Goal: Information Seeking & Learning: Learn about a topic

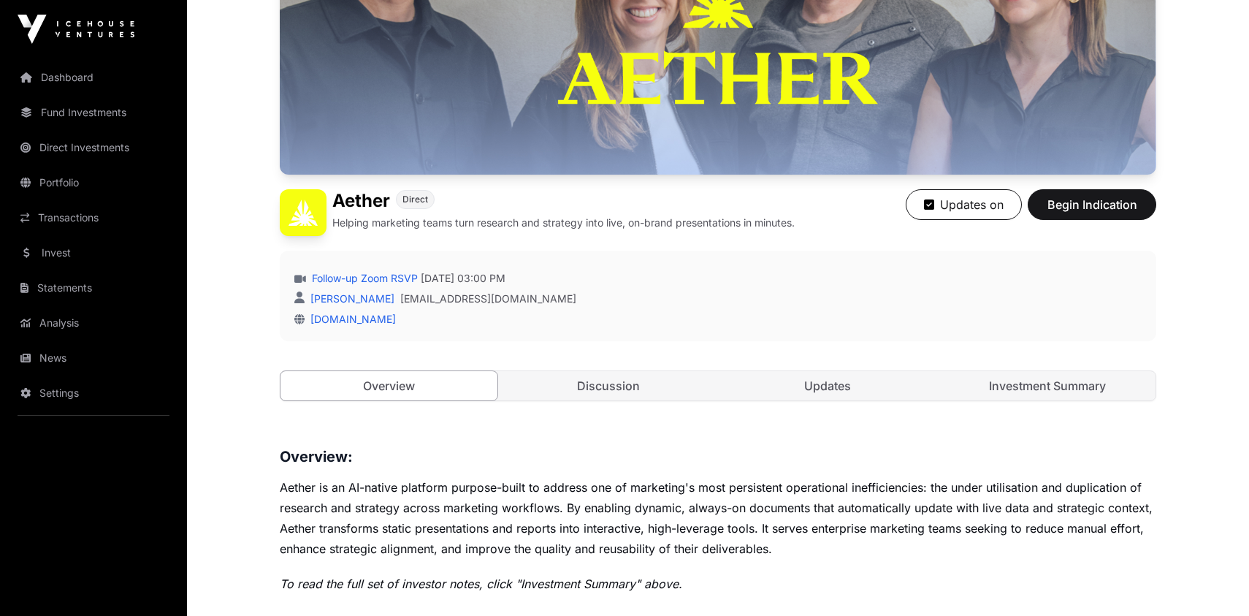
scroll to position [400, 0]
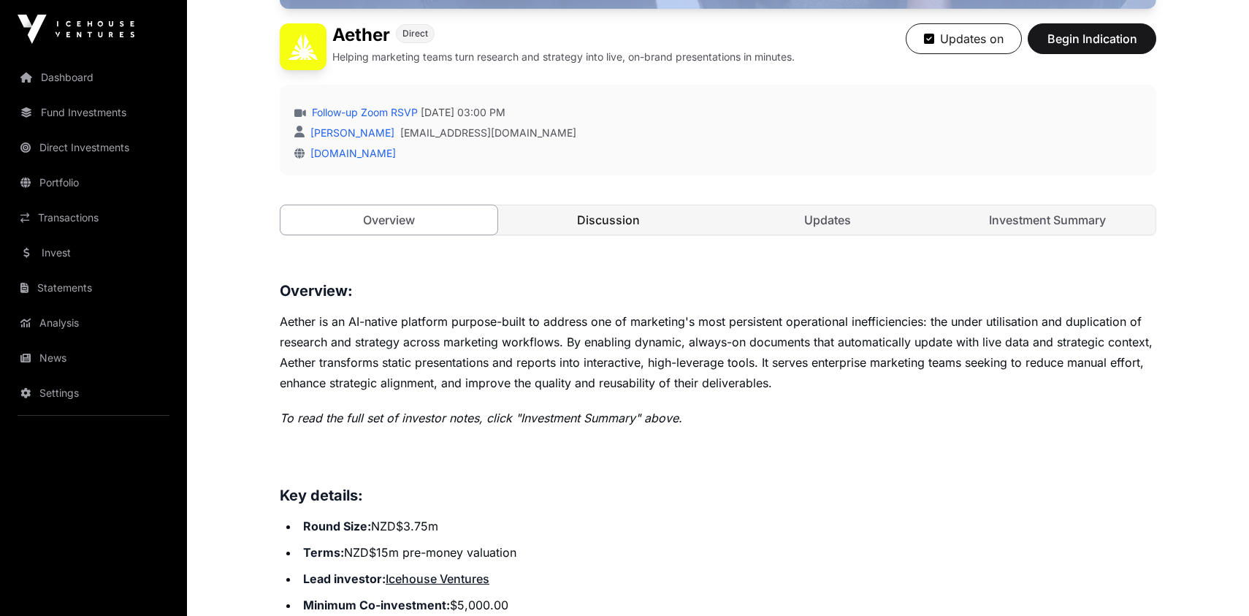
click at [617, 226] on link "Discussion" at bounding box center [608, 219] width 217 height 29
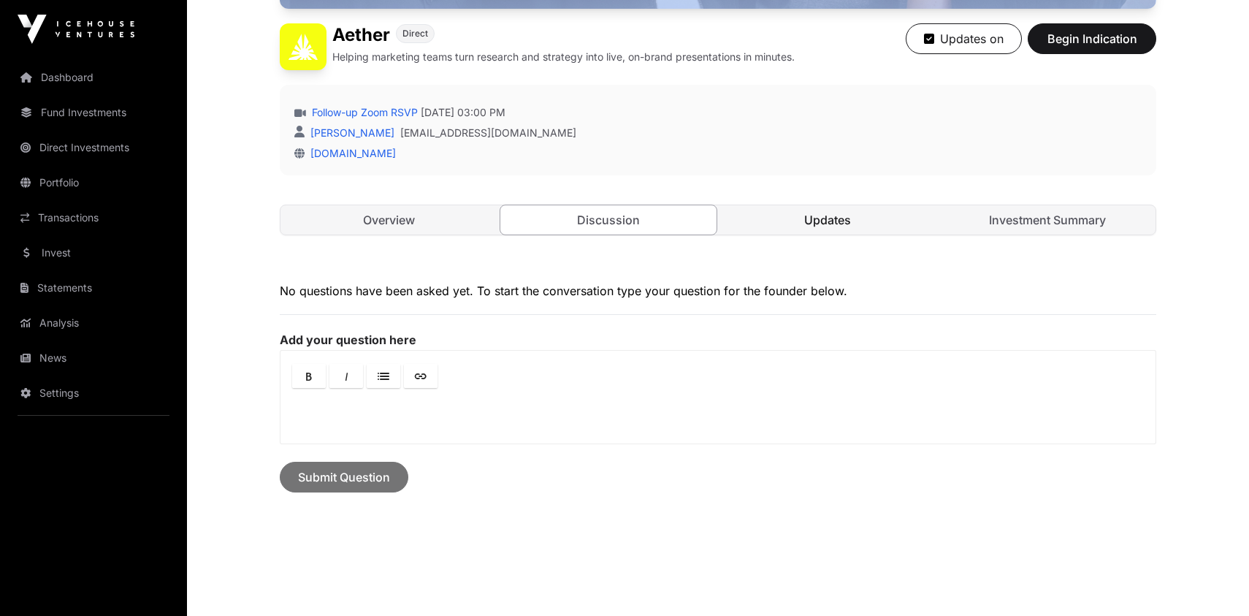
click at [811, 218] on link "Updates" at bounding box center [828, 219] width 217 height 29
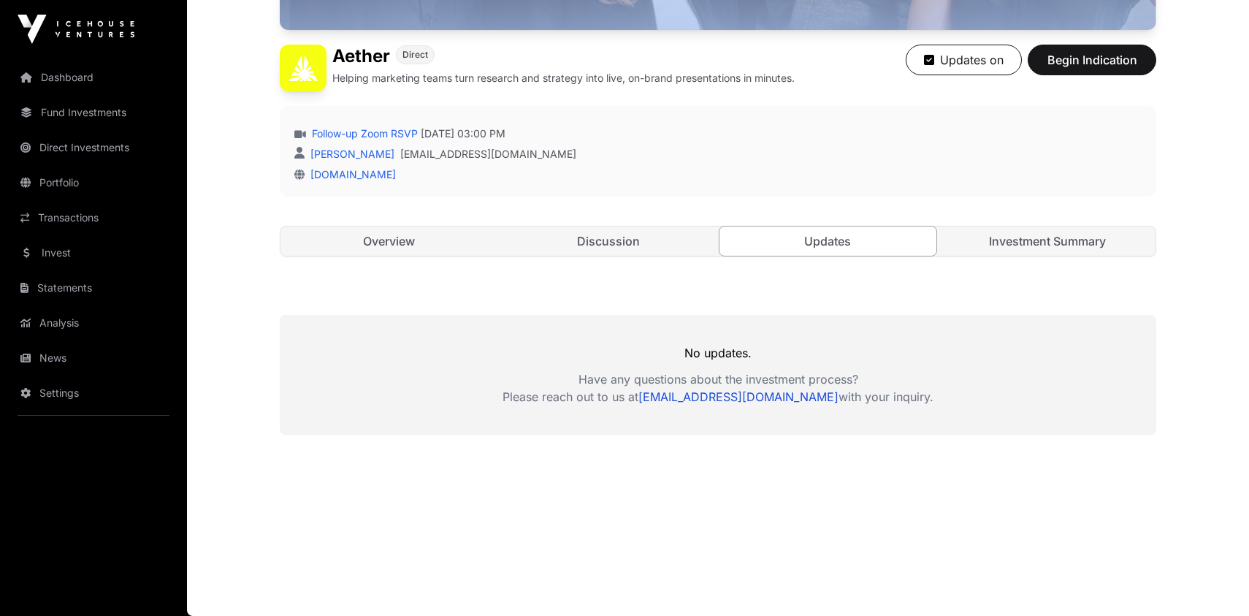
scroll to position [378, 0]
click at [1002, 240] on link "Investment Summary" at bounding box center [1047, 241] width 217 height 29
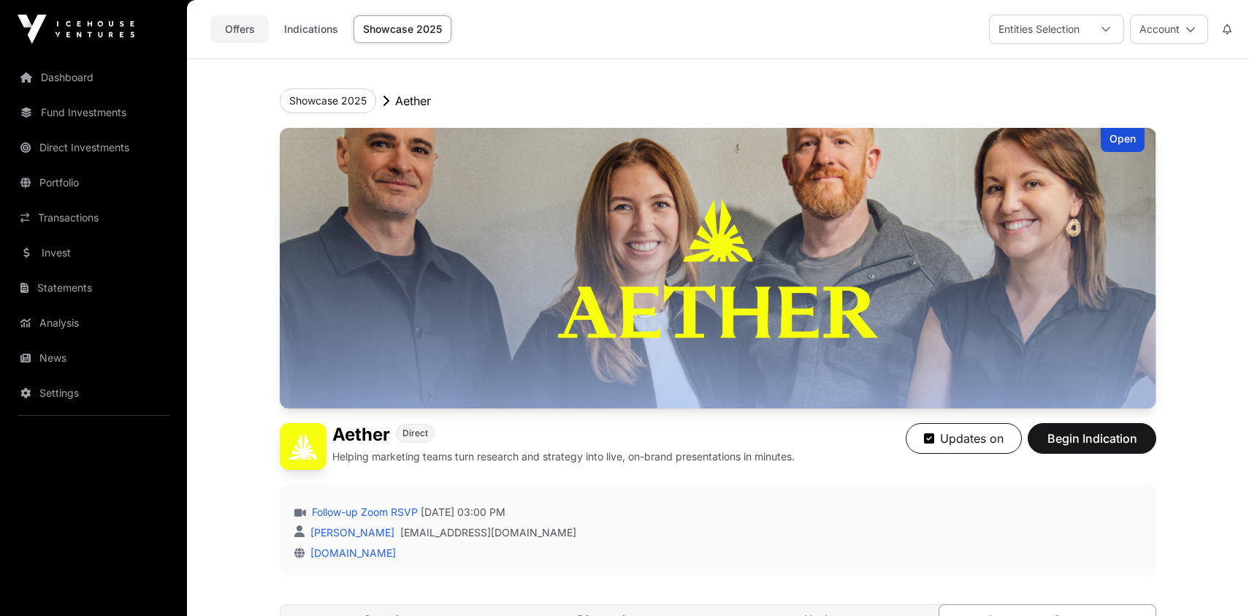
click at [232, 34] on link "Offers" at bounding box center [239, 29] width 58 height 28
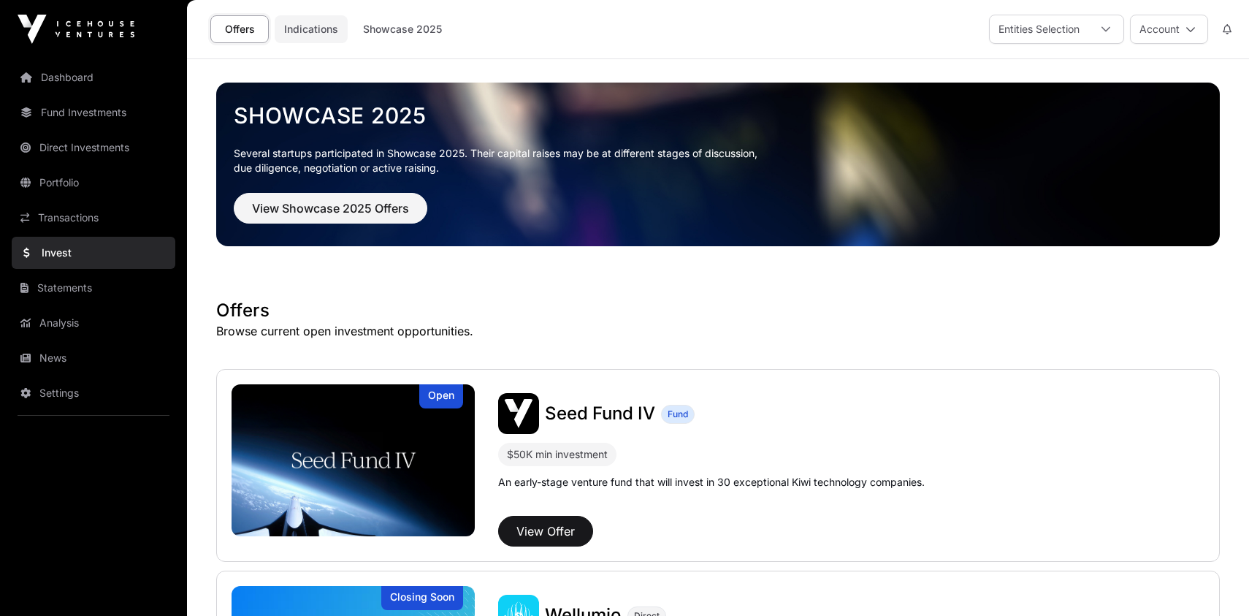
click at [318, 28] on link "Indications" at bounding box center [311, 29] width 73 height 28
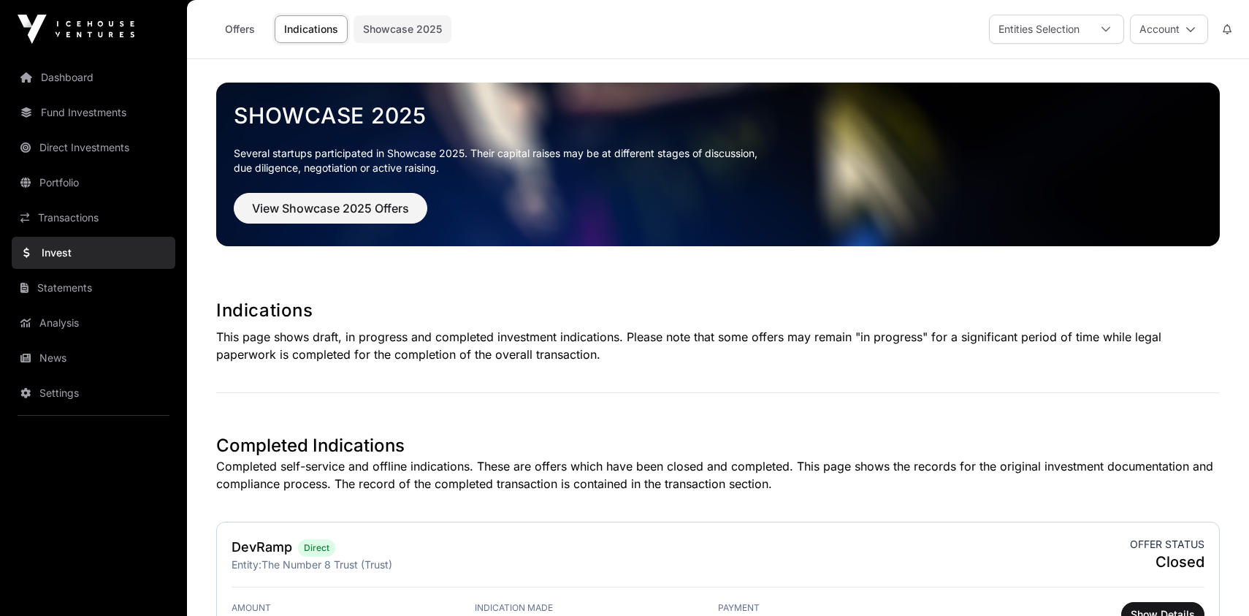
click at [417, 33] on link "Showcase 2025" at bounding box center [403, 29] width 98 height 28
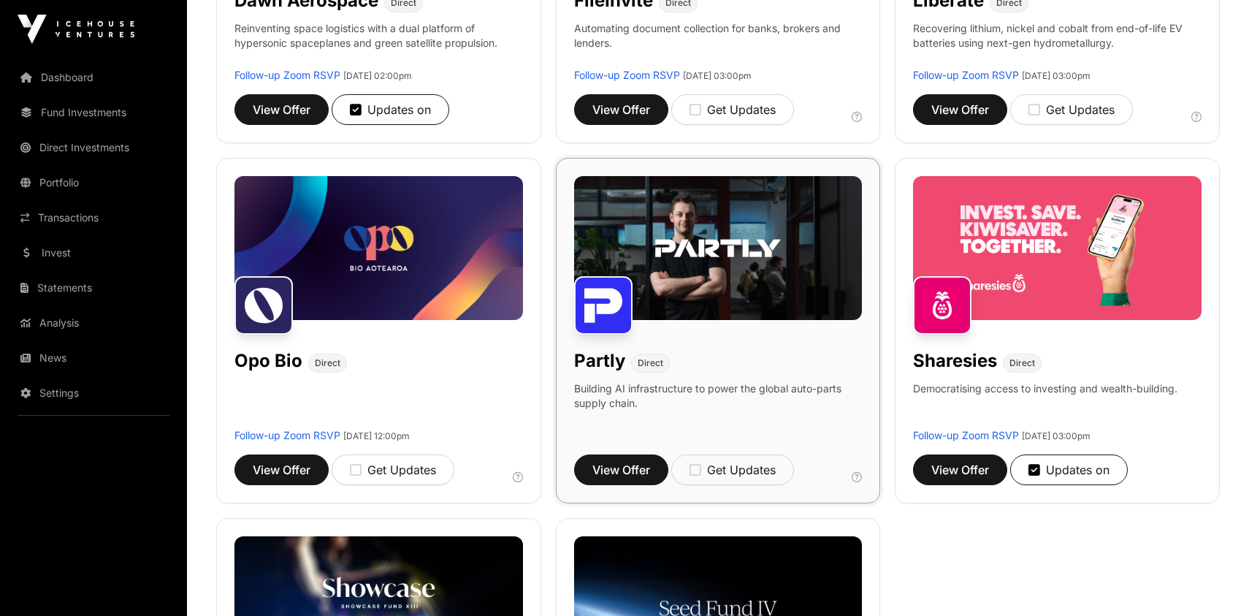
scroll to position [929, 0]
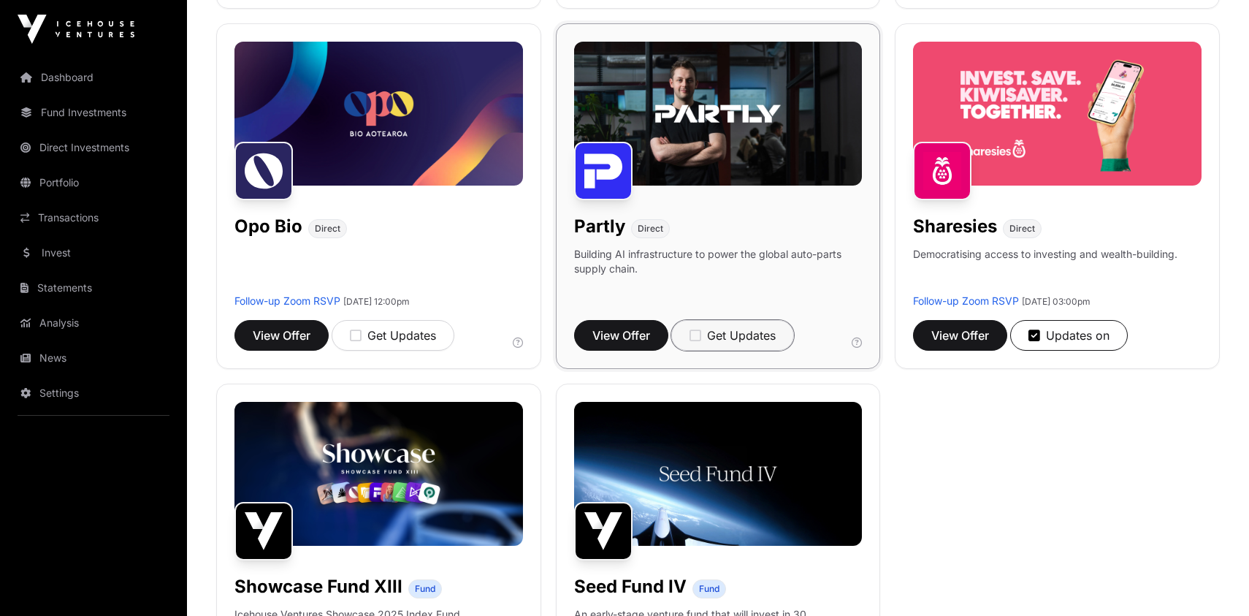
click at [697, 336] on icon "button" at bounding box center [696, 335] width 12 height 13
click at [637, 337] on span "View Offer" at bounding box center [621, 336] width 58 height 18
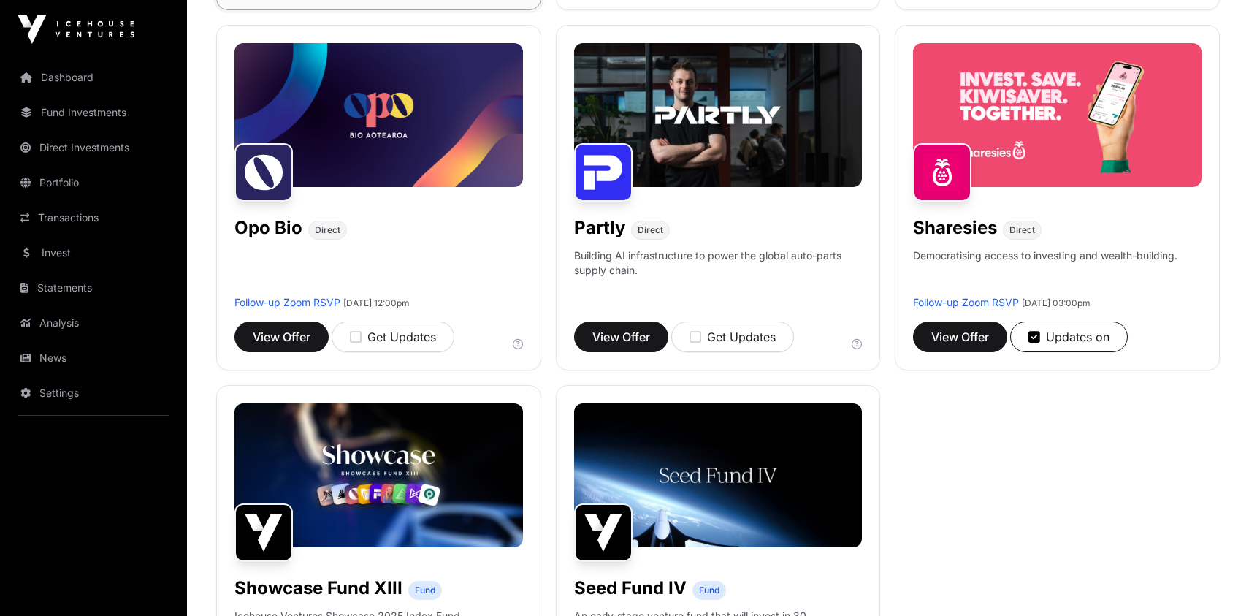
scroll to position [929, 0]
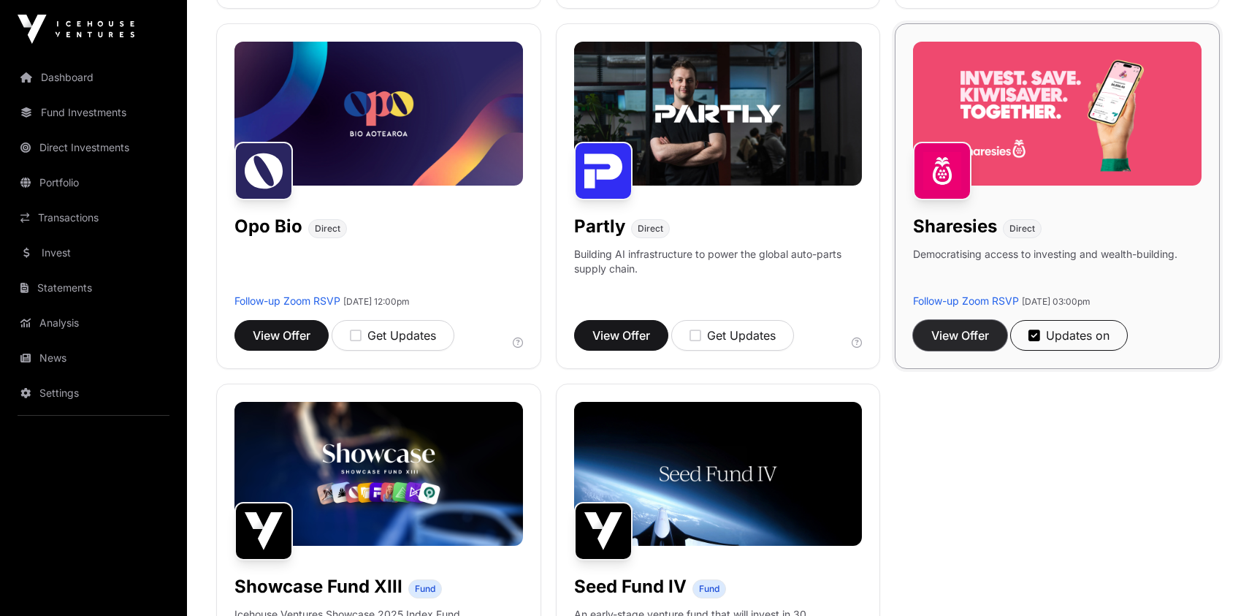
click at [965, 321] on button "View Offer" at bounding box center [960, 335] width 94 height 31
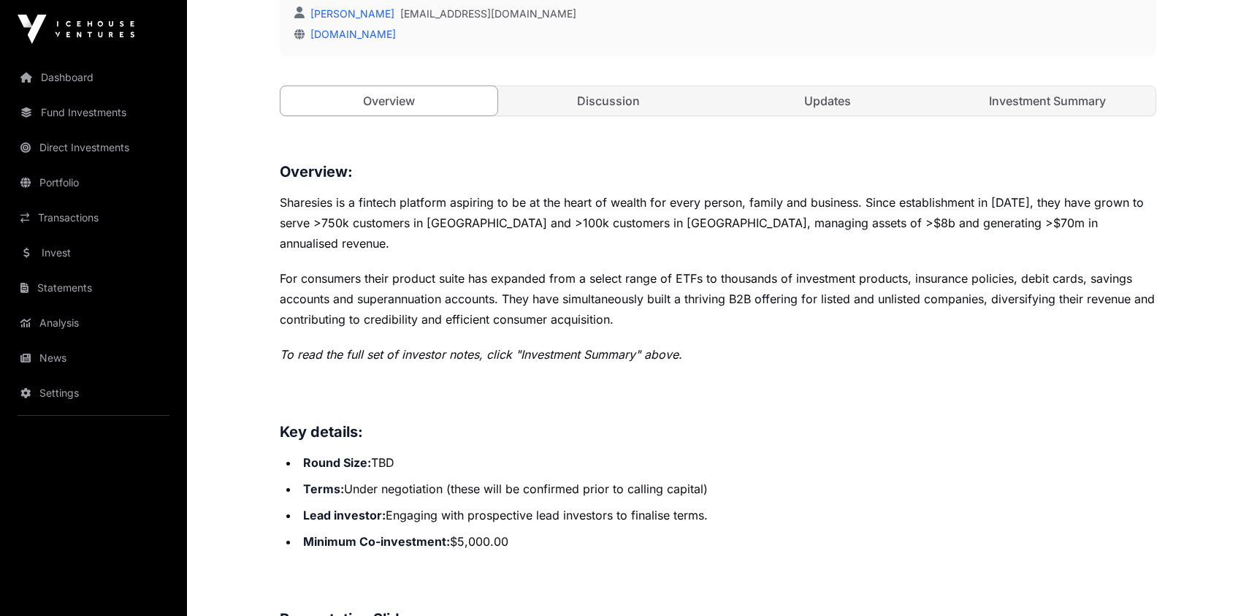
scroll to position [398, 0]
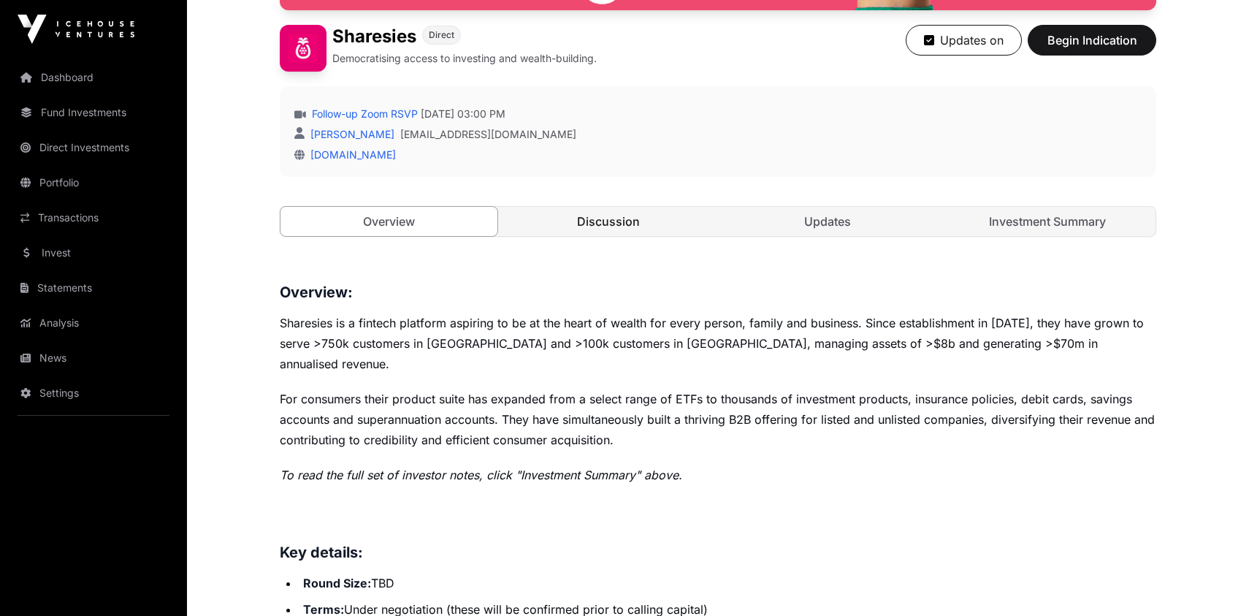
click at [600, 218] on link "Discussion" at bounding box center [608, 221] width 217 height 29
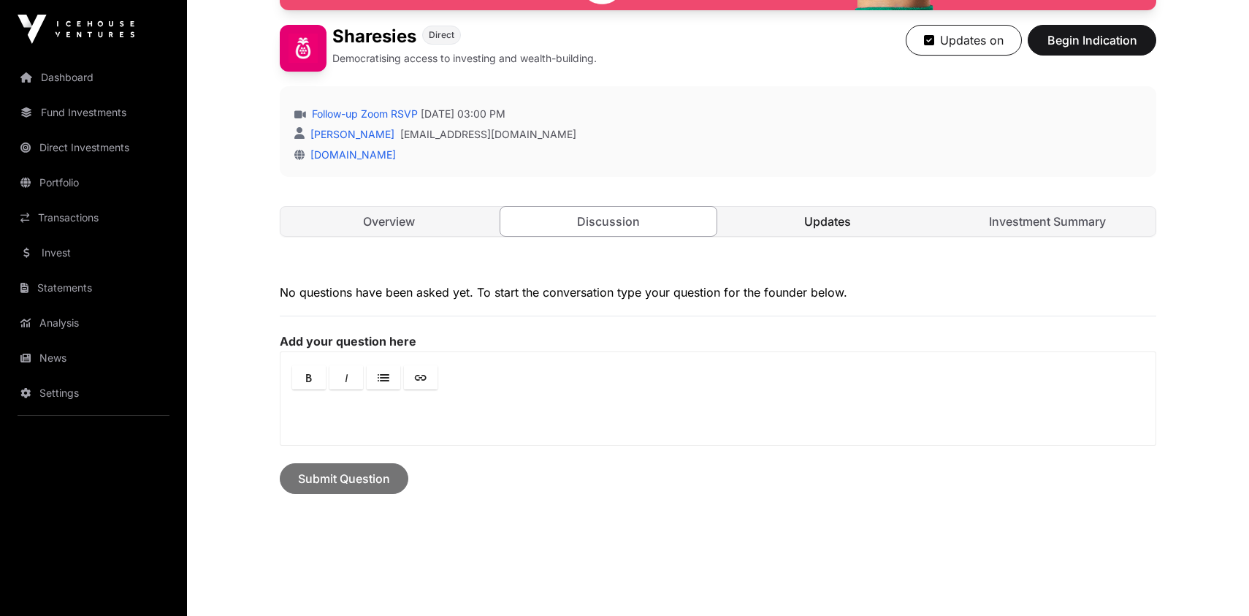
click at [811, 215] on link "Updates" at bounding box center [828, 221] width 217 height 29
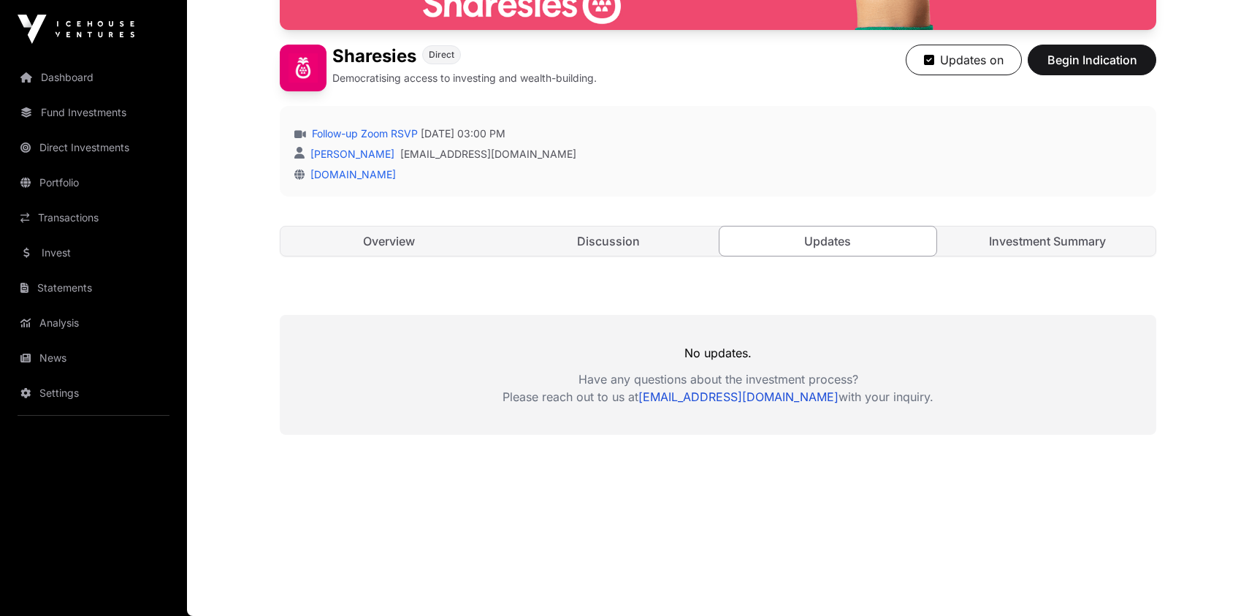
scroll to position [378, 0]
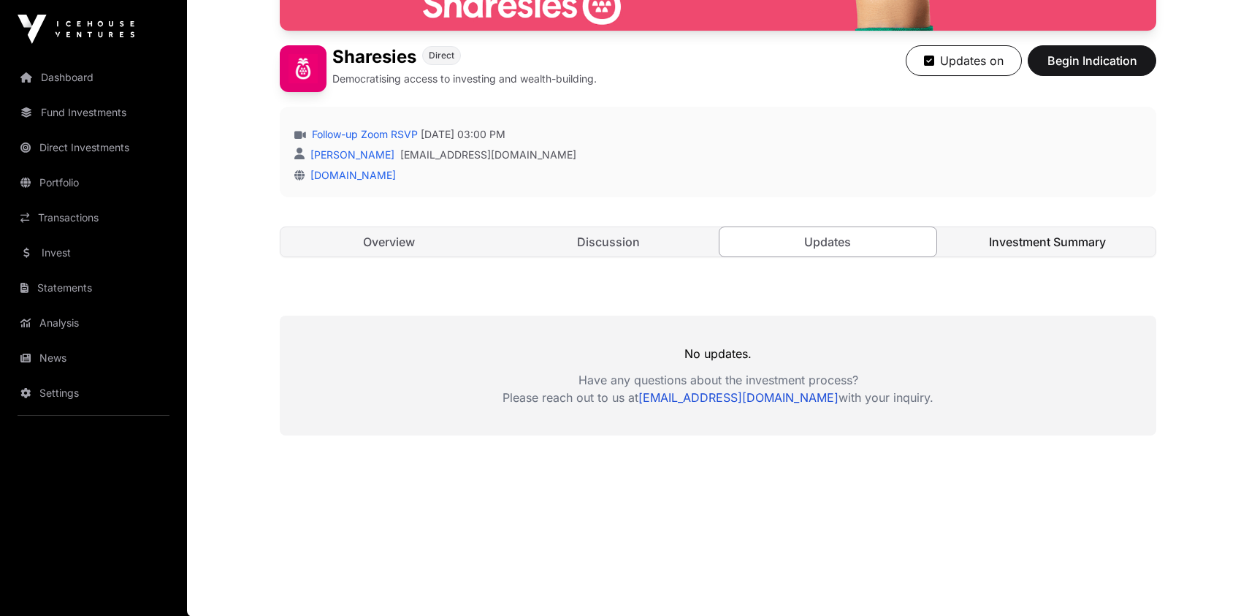
click at [989, 234] on link "Investment Summary" at bounding box center [1047, 241] width 217 height 29
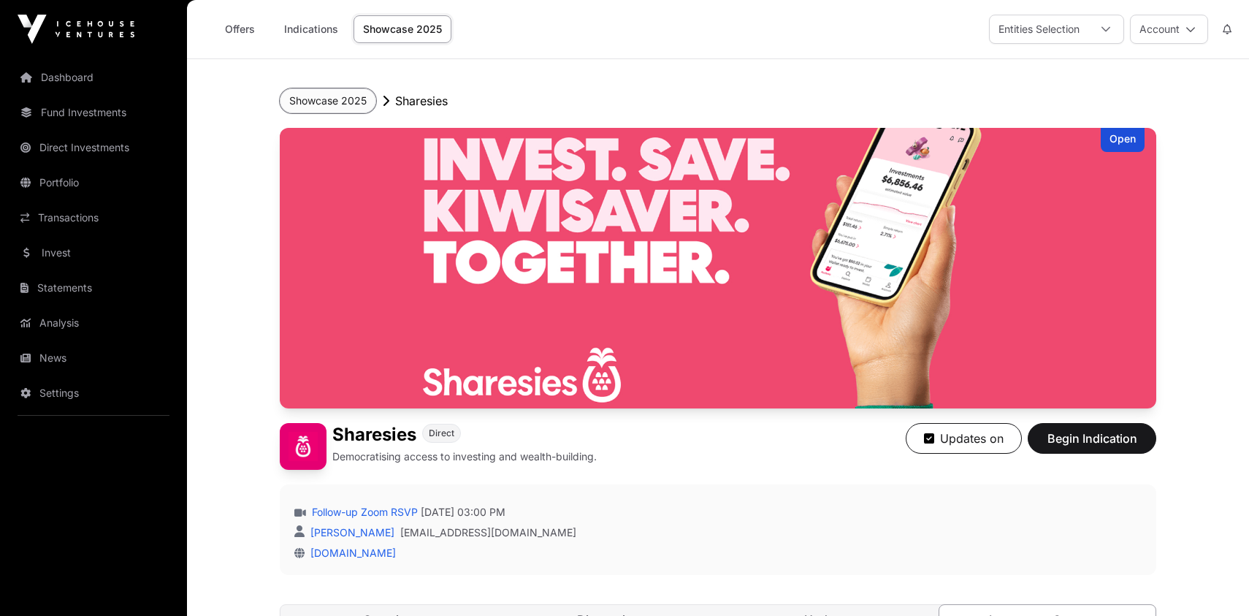
click at [309, 95] on button "Showcase 2025" at bounding box center [328, 100] width 96 height 25
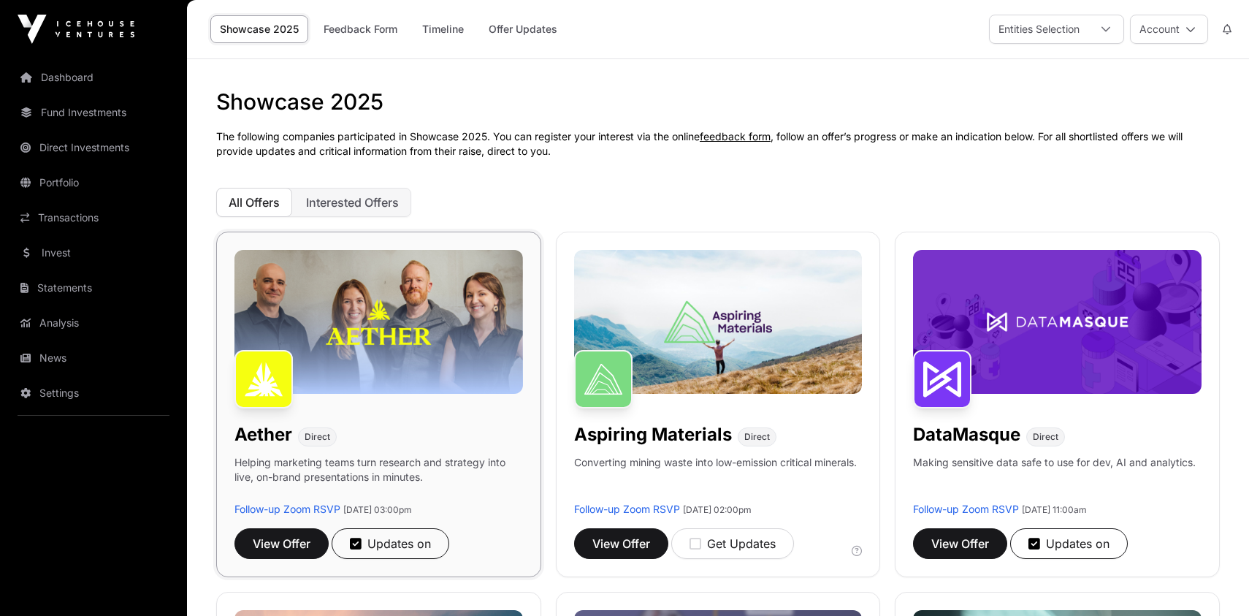
click at [403, 355] on img at bounding box center [378, 322] width 289 height 144
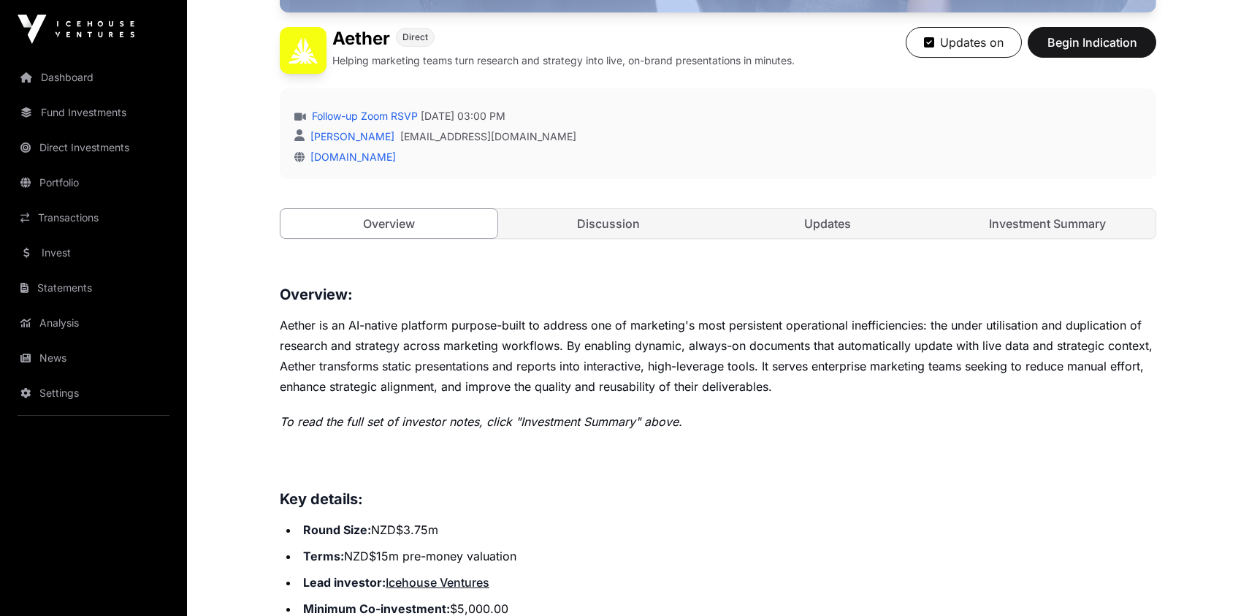
scroll to position [531, 0]
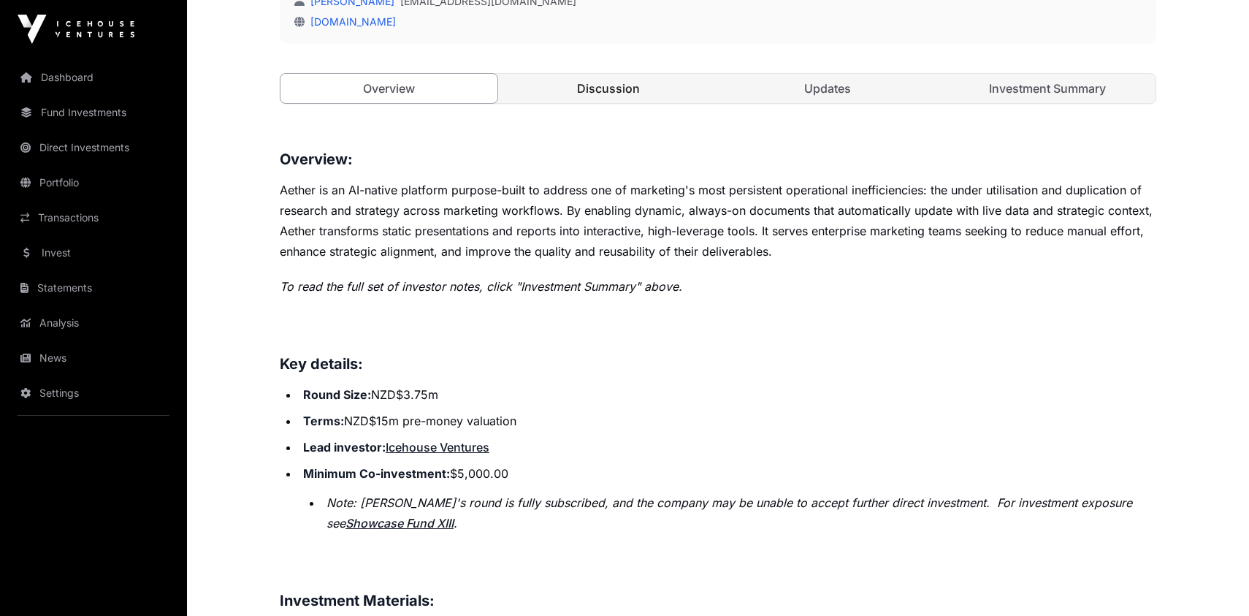
click at [609, 80] on link "Discussion" at bounding box center [608, 88] width 217 height 29
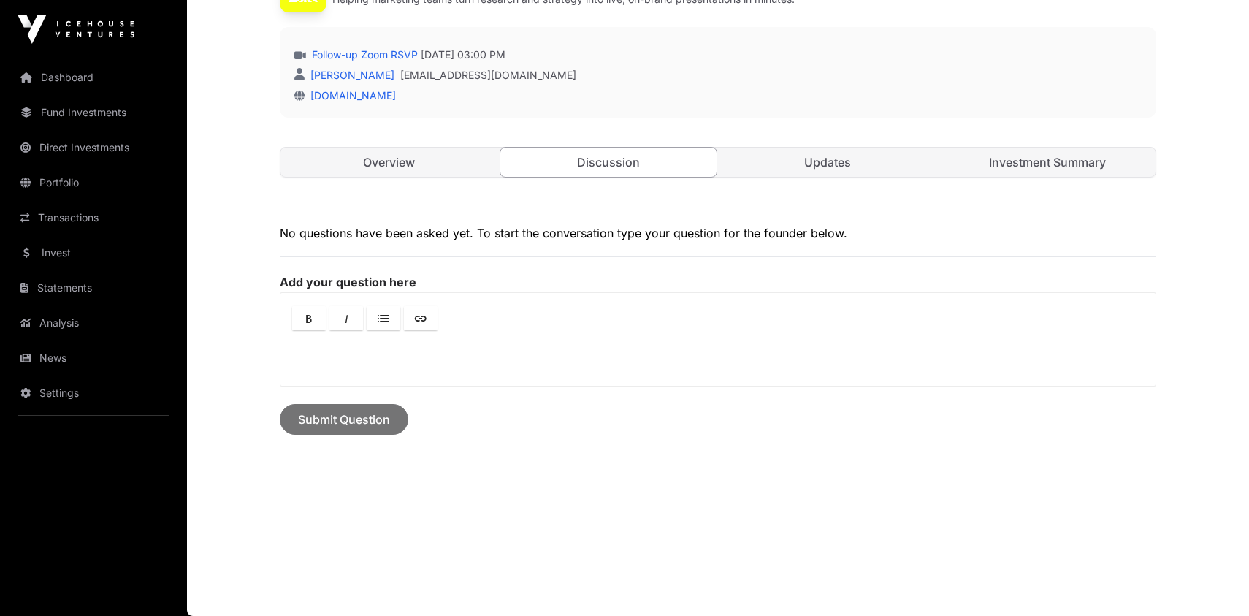
scroll to position [456, 0]
click at [857, 156] on link "Updates" at bounding box center [828, 163] width 217 height 29
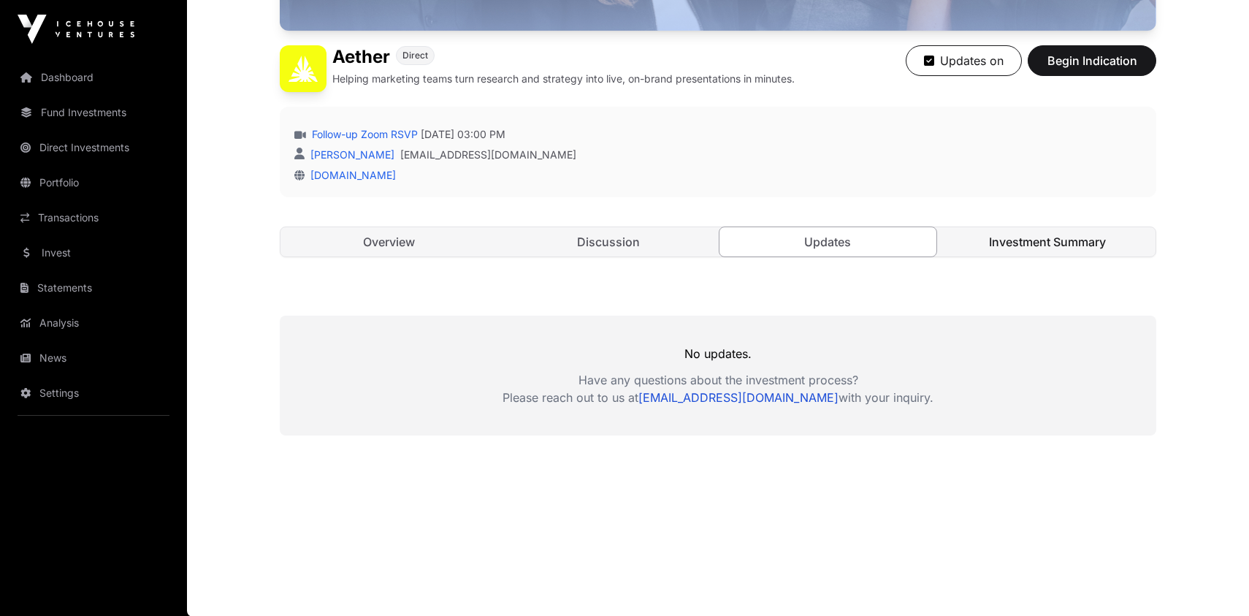
click at [1027, 247] on link "Investment Summary" at bounding box center [1047, 241] width 217 height 29
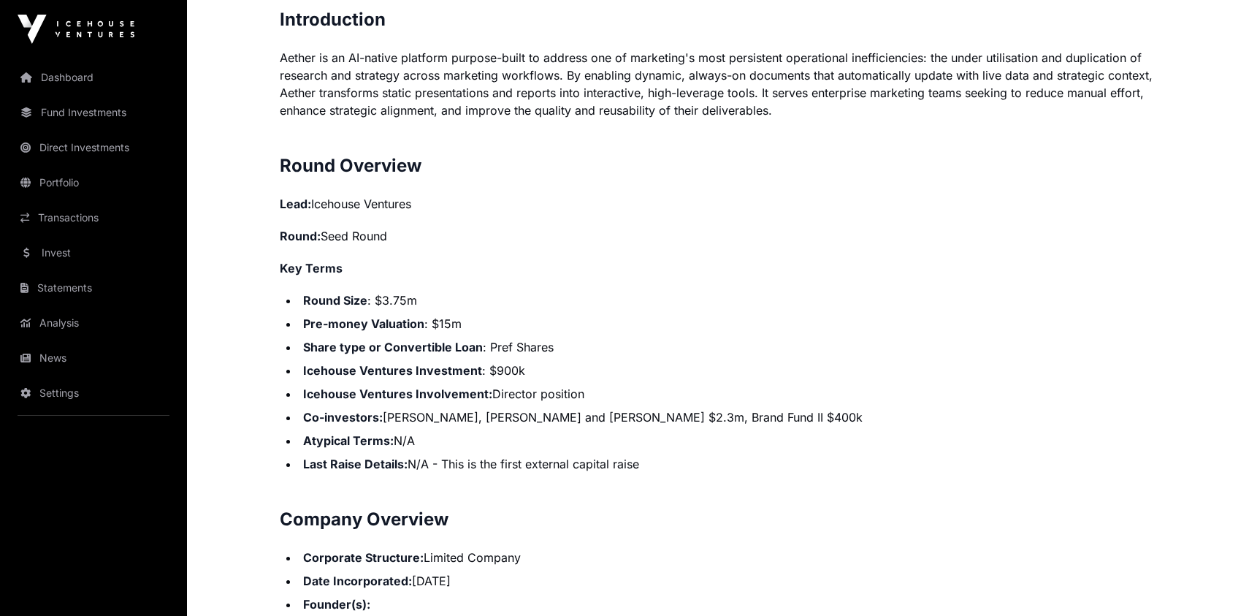
scroll to position [1108, 0]
